Goal: Navigation & Orientation: Understand site structure

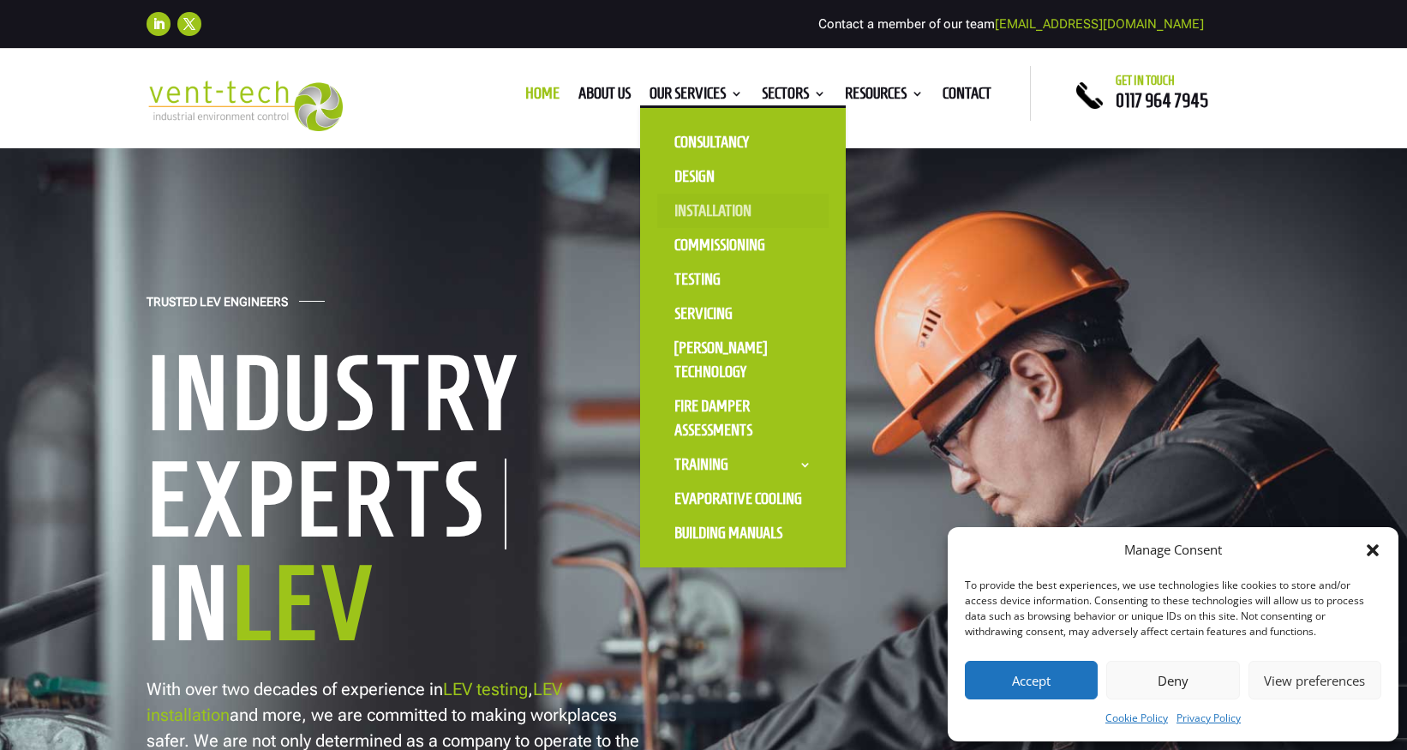
click at [705, 215] on link "Installation" at bounding box center [742, 211] width 171 height 34
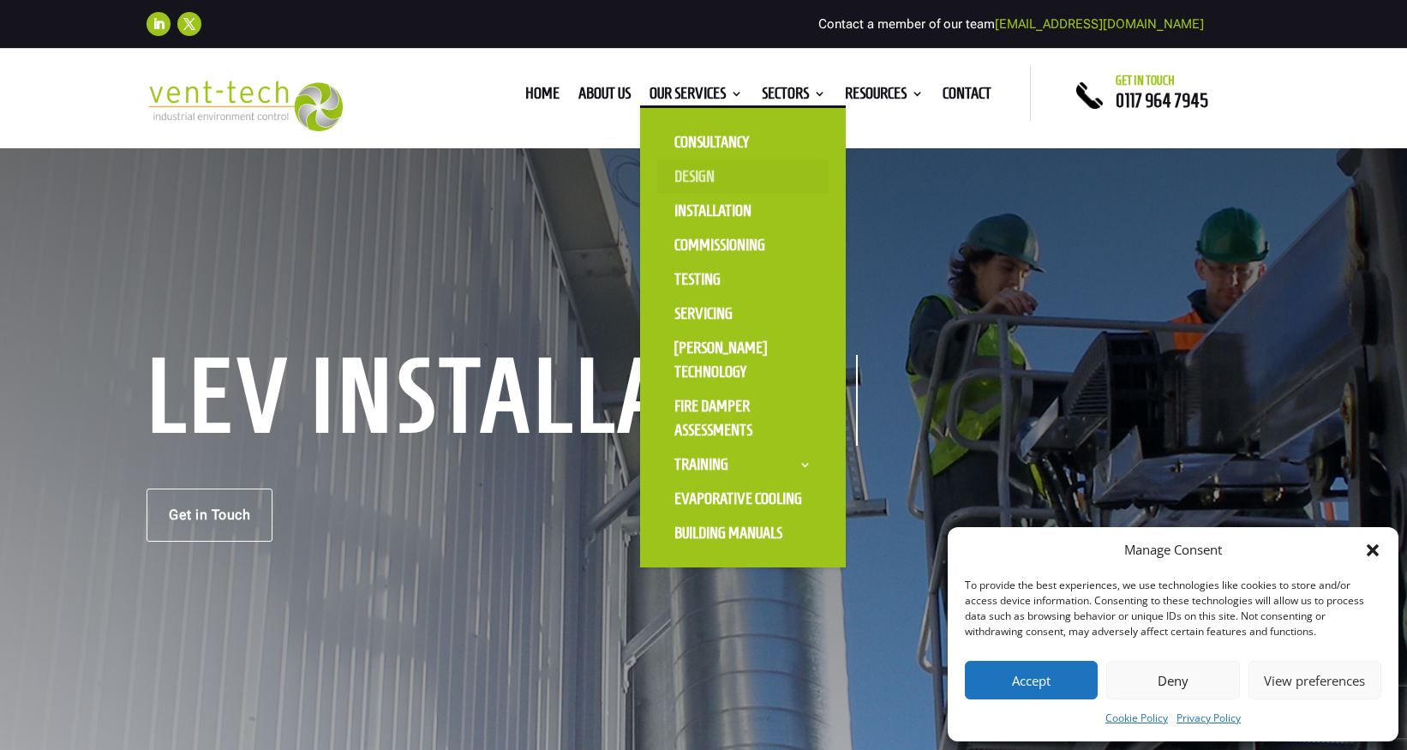
click at [696, 181] on link "Design" at bounding box center [742, 176] width 171 height 34
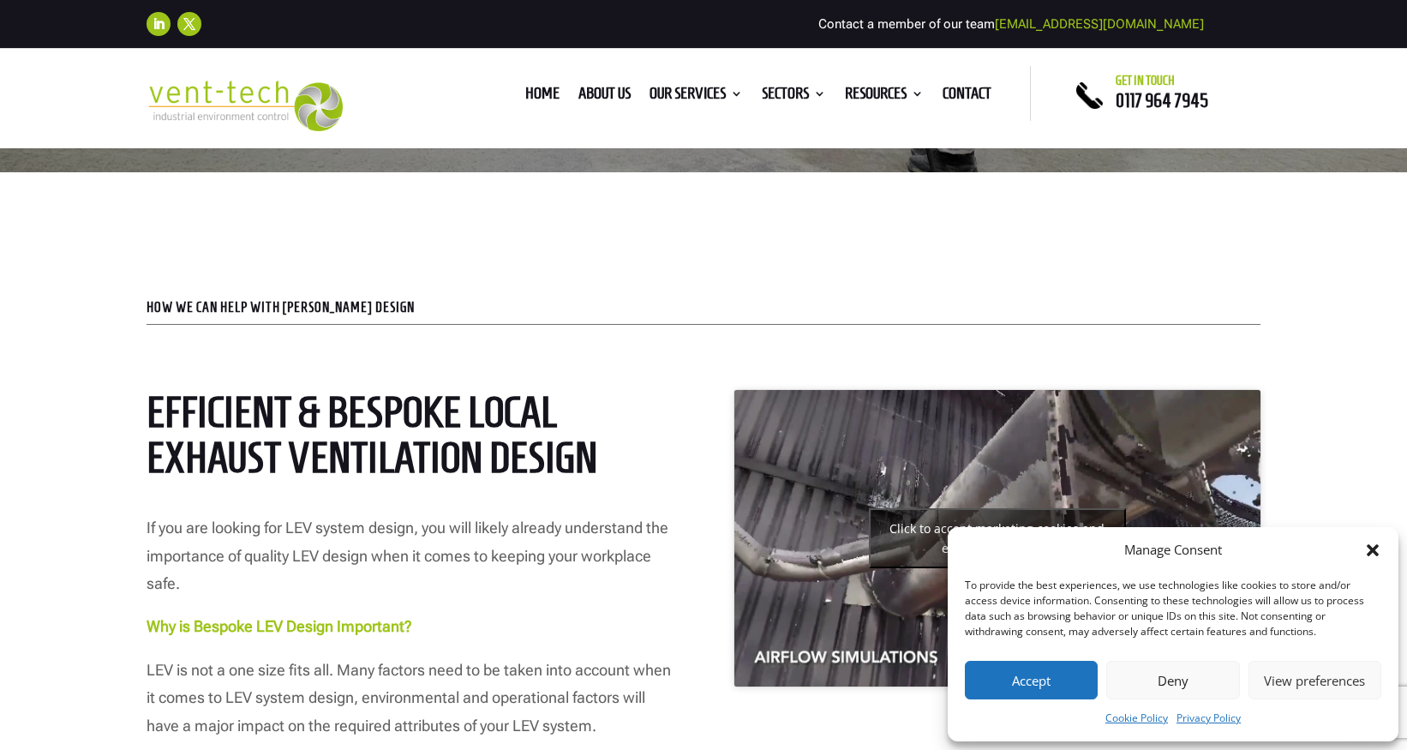
scroll to position [617, 0]
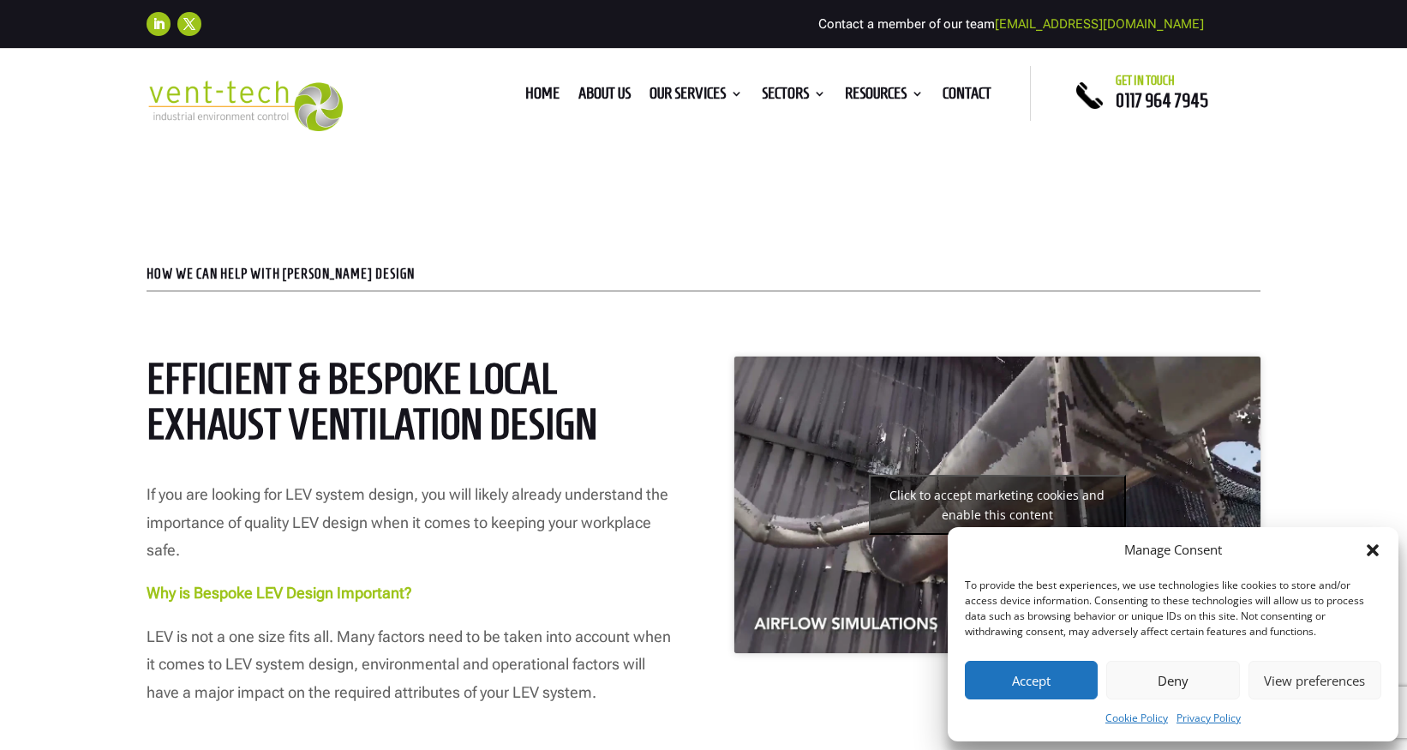
click at [1371, 548] on icon "Close dialog" at bounding box center [1372, 550] width 12 height 12
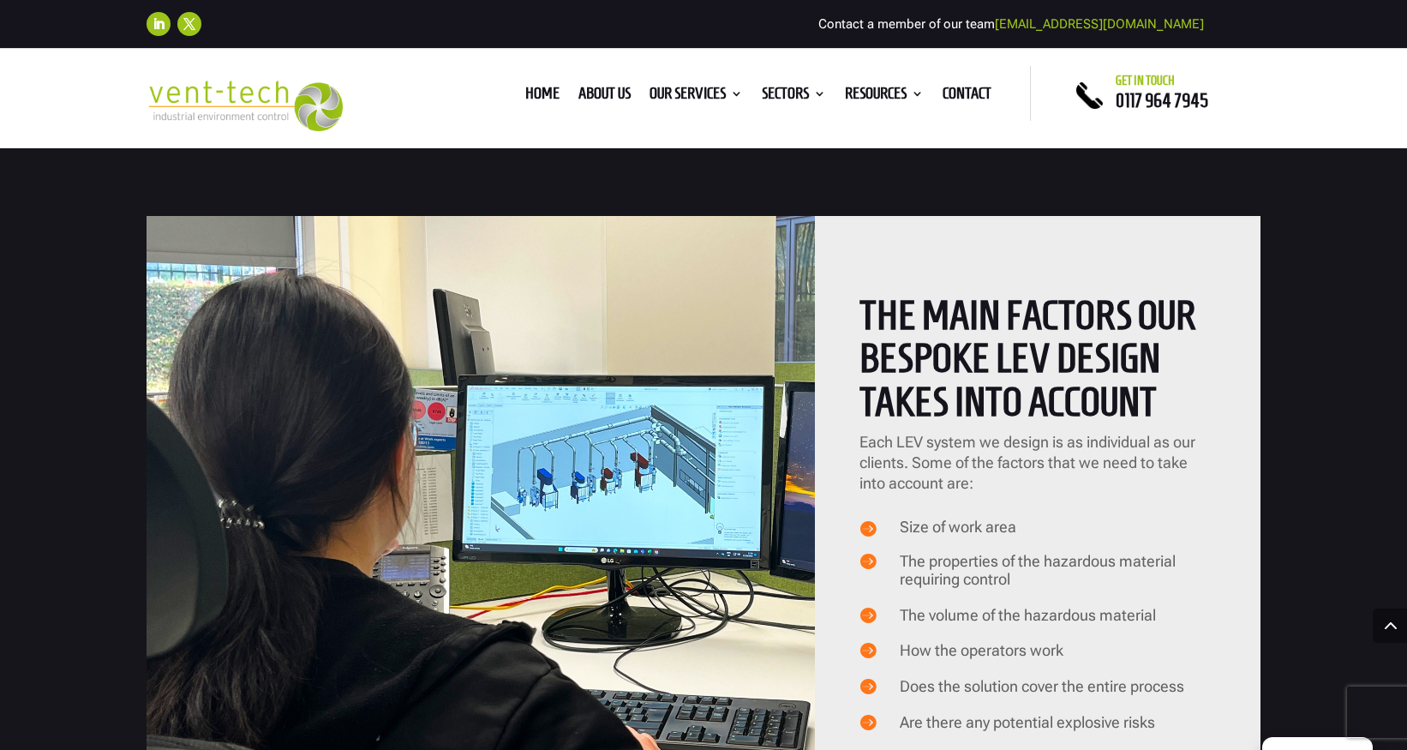
scroll to position [1364, 0]
